Goal: Task Accomplishment & Management: Use online tool/utility

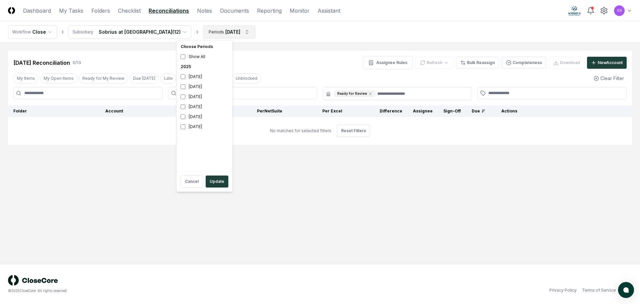
click at [228, 32] on html "CloseCore Dashboard My Tasks Folders Checklist Reconciliations Notes Documents …" at bounding box center [320, 152] width 640 height 304
click at [198, 98] on div "July 2025" at bounding box center [204, 97] width 53 height 10
click at [218, 183] on button "Update" at bounding box center [217, 181] width 23 height 12
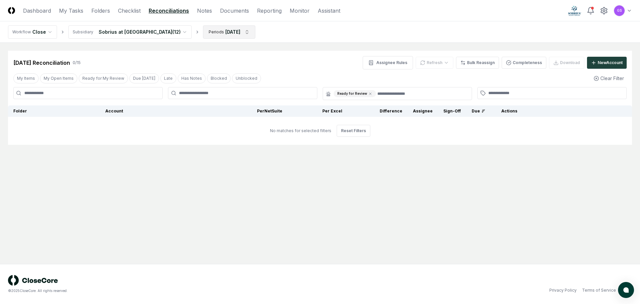
click at [223, 35] on html "CloseCore Dashboard My Tasks Folders Checklist Reconciliations Notes Documents …" at bounding box center [320, 152] width 640 height 304
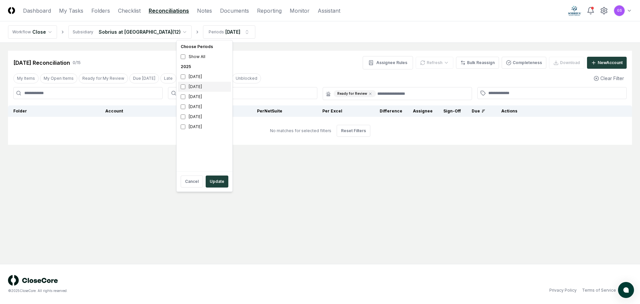
click at [198, 87] on div "August 2025" at bounding box center [204, 87] width 53 height 10
click at [193, 95] on div "July 2025" at bounding box center [204, 97] width 53 height 10
click at [223, 181] on button "Update" at bounding box center [217, 181] width 23 height 12
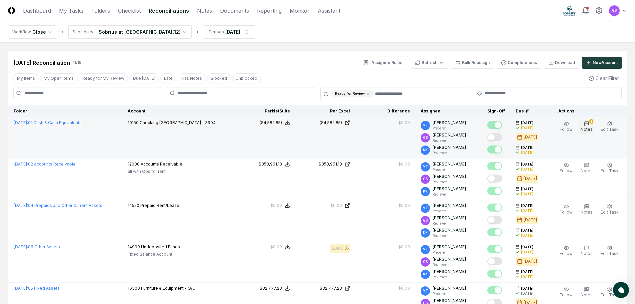
click at [589, 125] on icon "button" at bounding box center [586, 123] width 5 height 5
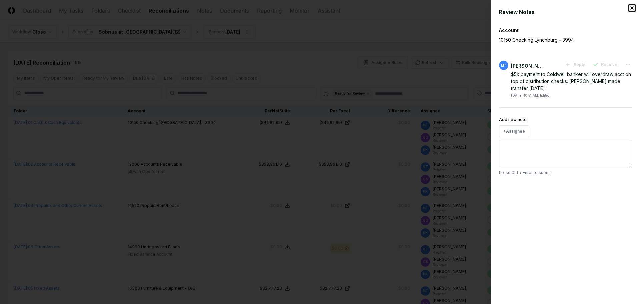
click at [630, 7] on icon "button" at bounding box center [631, 7] width 5 height 5
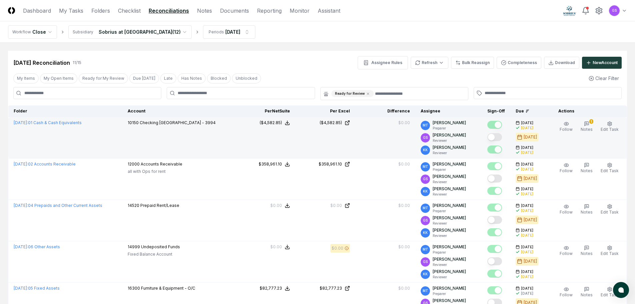
click at [502, 137] on button "Mark complete" at bounding box center [494, 137] width 15 height 8
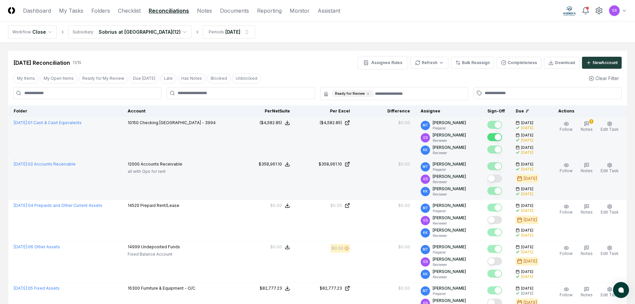
click at [502, 179] on button "Mark complete" at bounding box center [494, 178] width 15 height 8
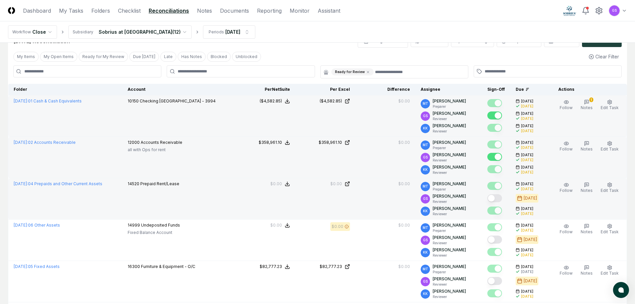
scroll to position [33, 0]
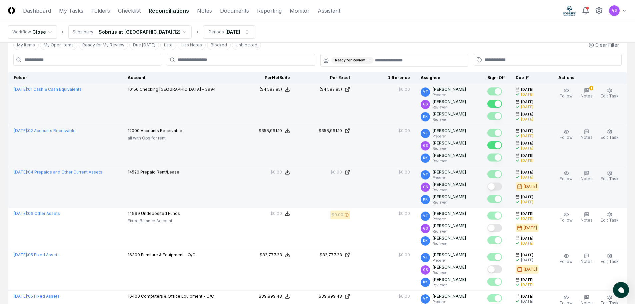
click at [502, 189] on button "Mark complete" at bounding box center [494, 186] width 15 height 8
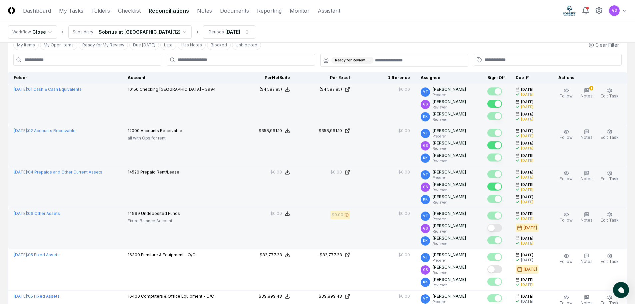
click at [502, 228] on button "Mark complete" at bounding box center [494, 228] width 15 height 8
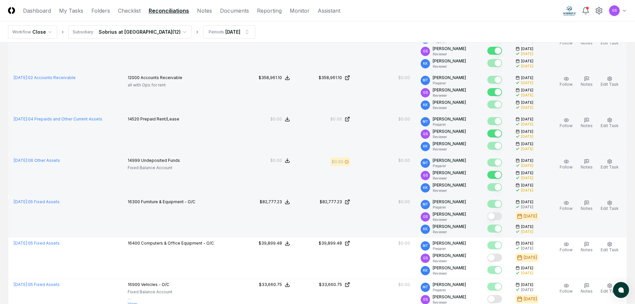
scroll to position [100, 0]
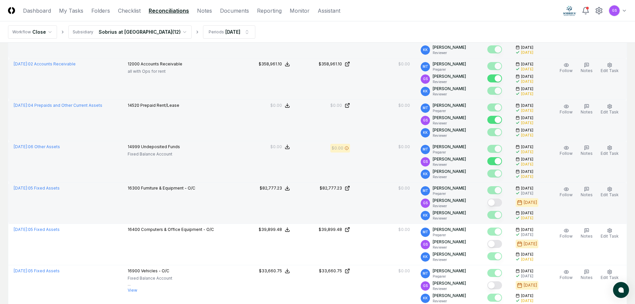
click at [502, 203] on button "Mark complete" at bounding box center [494, 202] width 15 height 8
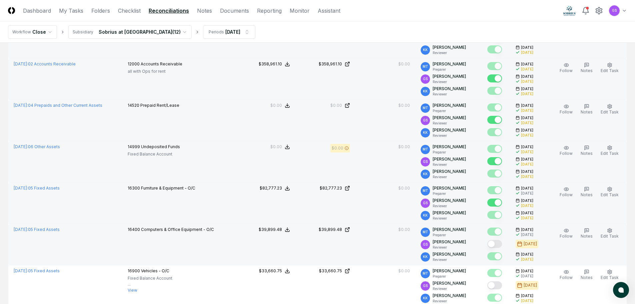
click at [505, 245] on div at bounding box center [496, 244] width 18 height 11
click at [502, 245] on button "Mark complete" at bounding box center [494, 244] width 15 height 8
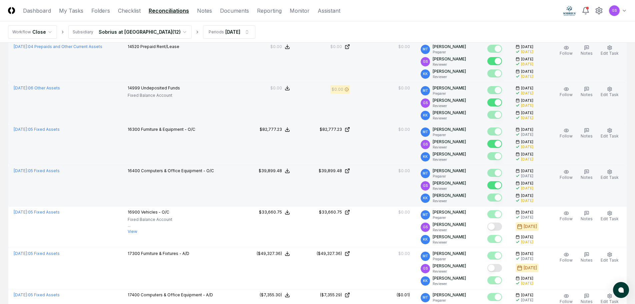
scroll to position [167, 0]
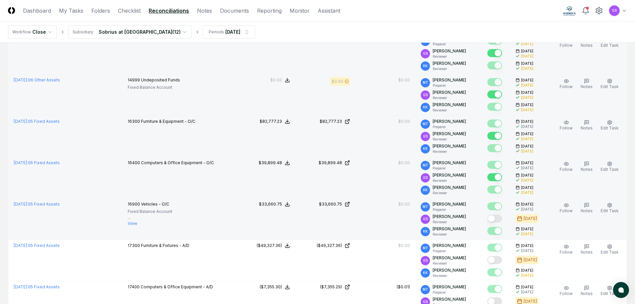
click at [502, 218] on button "Mark complete" at bounding box center [494, 218] width 15 height 8
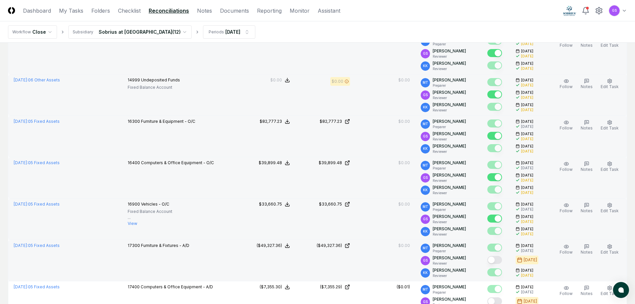
scroll to position [233, 0]
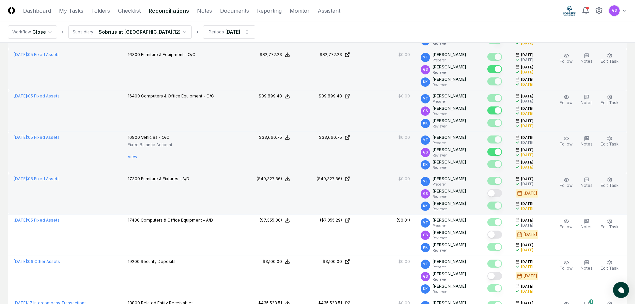
click at [502, 195] on button "Mark complete" at bounding box center [494, 193] width 15 height 8
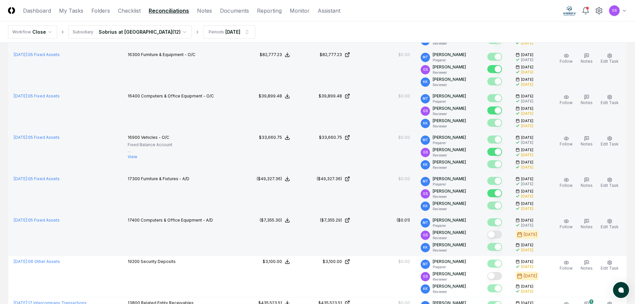
click at [502, 233] on button "Mark complete" at bounding box center [494, 234] width 15 height 8
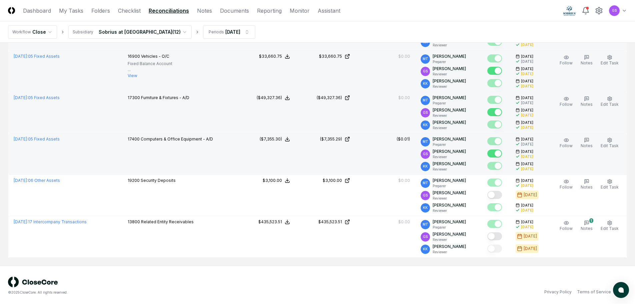
scroll to position [316, 0]
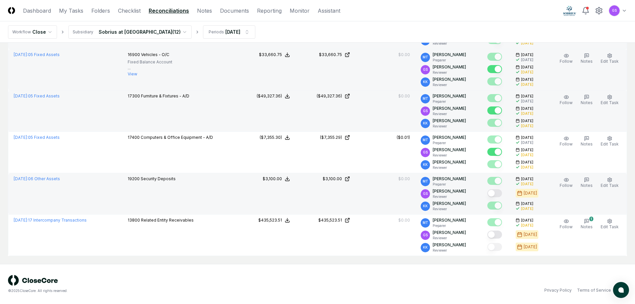
click at [502, 195] on button "Mark complete" at bounding box center [494, 193] width 15 height 8
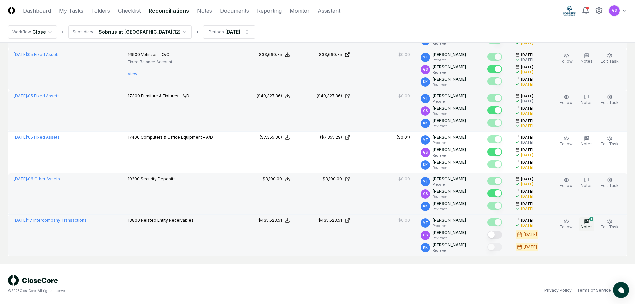
click at [589, 221] on icon "button" at bounding box center [586, 220] width 5 height 5
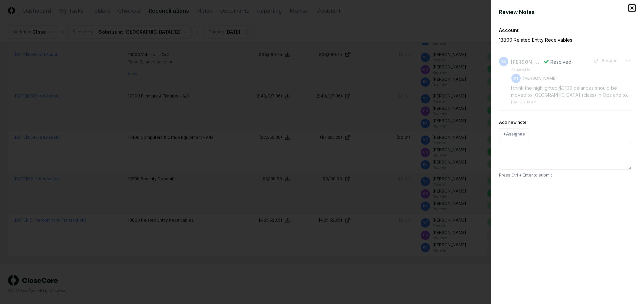
click at [632, 9] on icon "button" at bounding box center [631, 7] width 5 height 5
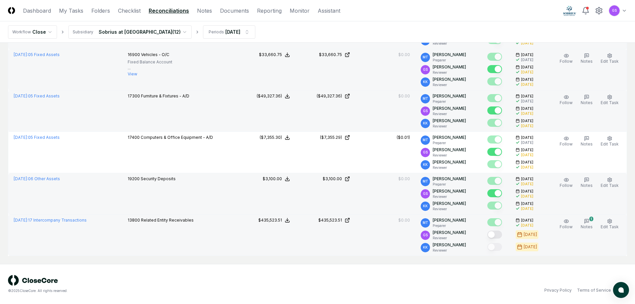
click at [502, 235] on button "Mark complete" at bounding box center [494, 234] width 15 height 8
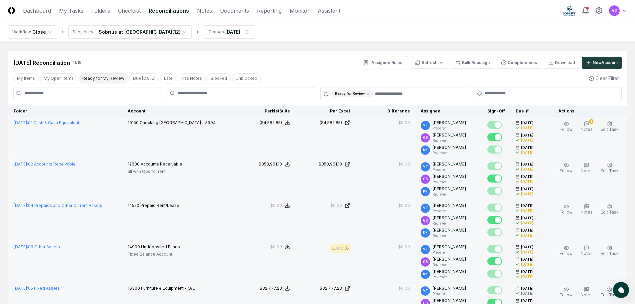
click at [113, 81] on button "Ready for My Review" at bounding box center [103, 78] width 49 height 10
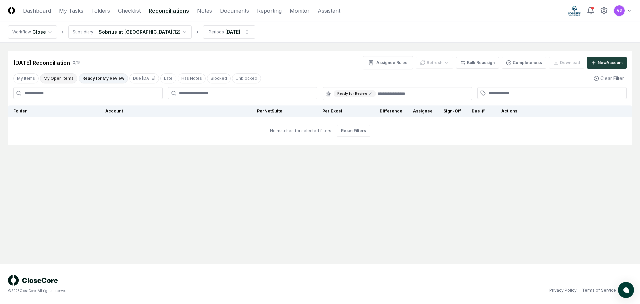
click at [68, 78] on button "My Open Items" at bounding box center [58, 78] width 37 height 10
click at [31, 77] on button "My Items" at bounding box center [25, 78] width 25 height 10
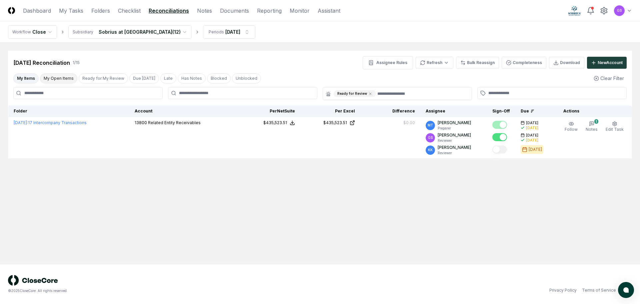
click at [56, 77] on button "My Open Items" at bounding box center [58, 78] width 37 height 10
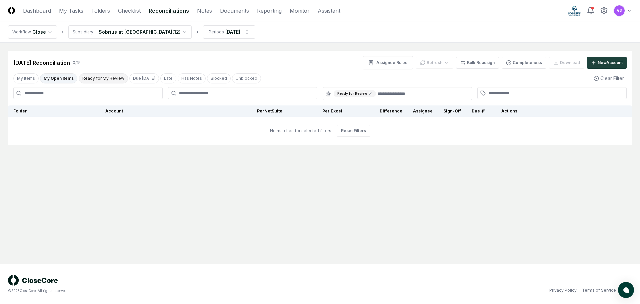
click at [91, 78] on button "Ready for My Review" at bounding box center [103, 78] width 49 height 10
click at [129, 77] on button "Due Today" at bounding box center [144, 78] width 30 height 10
drag, startPoint x: 161, startPoint y: 77, endPoint x: 178, endPoint y: 77, distance: 16.3
click at [162, 77] on button "Late" at bounding box center [169, 78] width 16 height 10
click at [178, 77] on button "Has Notes" at bounding box center [192, 78] width 28 height 10
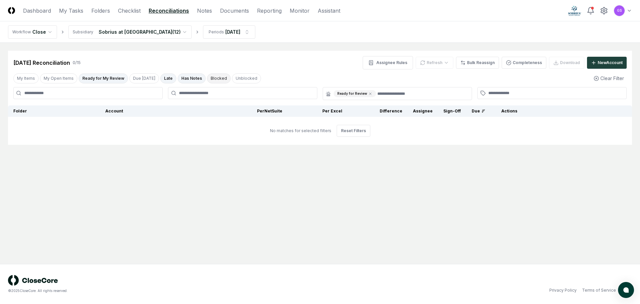
click at [209, 80] on button "Blocked" at bounding box center [219, 78] width 24 height 10
click at [46, 31] on html "CloseCore Dashboard My Tasks Folders Checklist Reconciliations Notes Documents …" at bounding box center [320, 152] width 640 height 304
click at [142, 54] on html "CloseCore Dashboard My Tasks Folders Checklist Reconciliations Notes Documents …" at bounding box center [320, 152] width 640 height 304
click at [275, 12] on link "Reporting" at bounding box center [269, 11] width 25 height 8
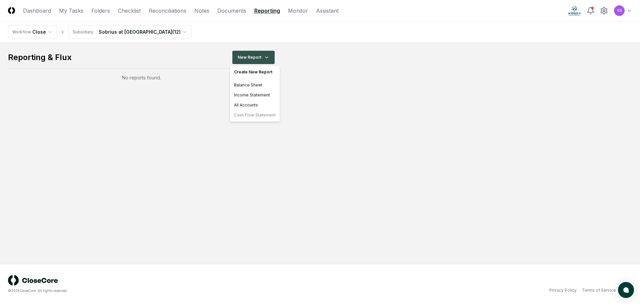
click at [268, 58] on html "CloseCore Dashboard My Tasks Folders Checklist Reconciliations Notes Documents …" at bounding box center [320, 152] width 640 height 304
click at [264, 86] on div "Balance Sheet" at bounding box center [254, 85] width 47 height 10
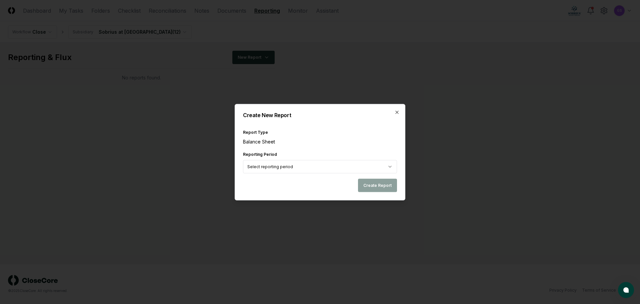
click at [387, 167] on body "CloseCore Dashboard My Tasks Folders Checklist Reconciliations Notes Documents …" at bounding box center [320, 152] width 640 height 304
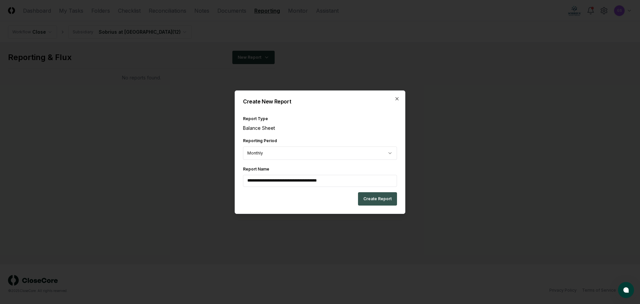
click at [374, 199] on button "Create Report" at bounding box center [377, 198] width 39 height 13
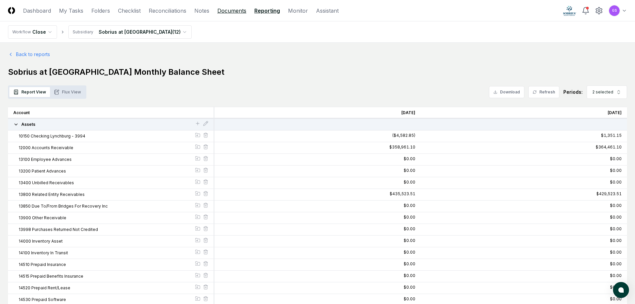
click at [223, 12] on link "Documents" at bounding box center [231, 11] width 29 height 8
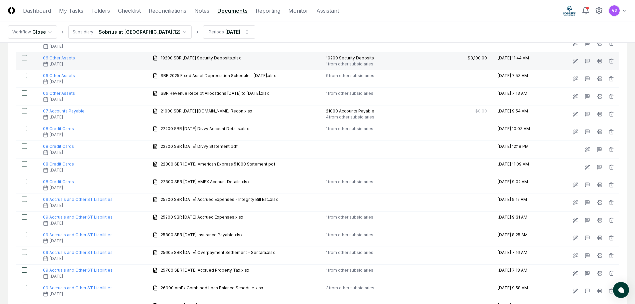
scroll to position [798, 0]
